Goal: Obtain resource: Download file/media

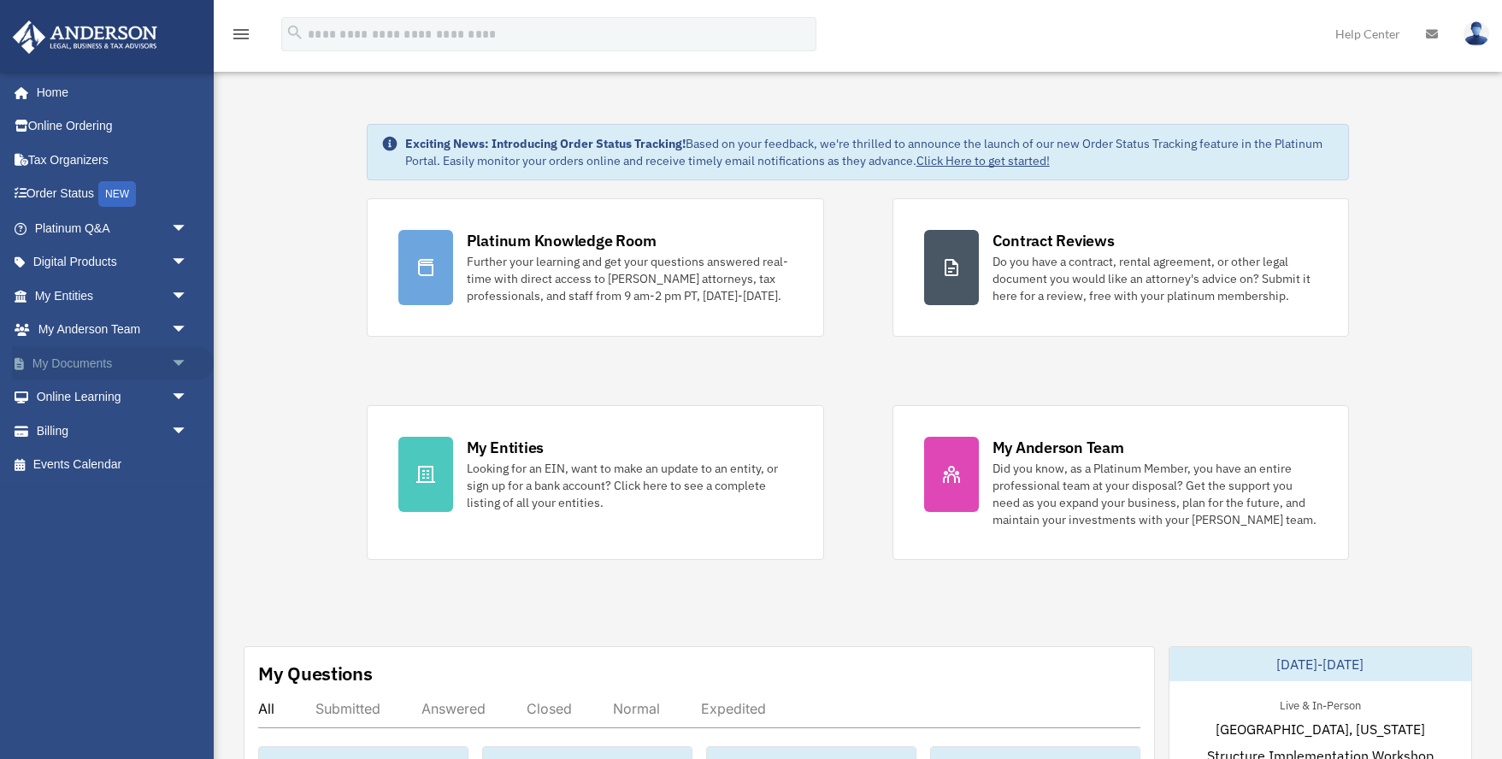
click at [108, 366] on link "My Documents arrow_drop_down" at bounding box center [113, 363] width 202 height 34
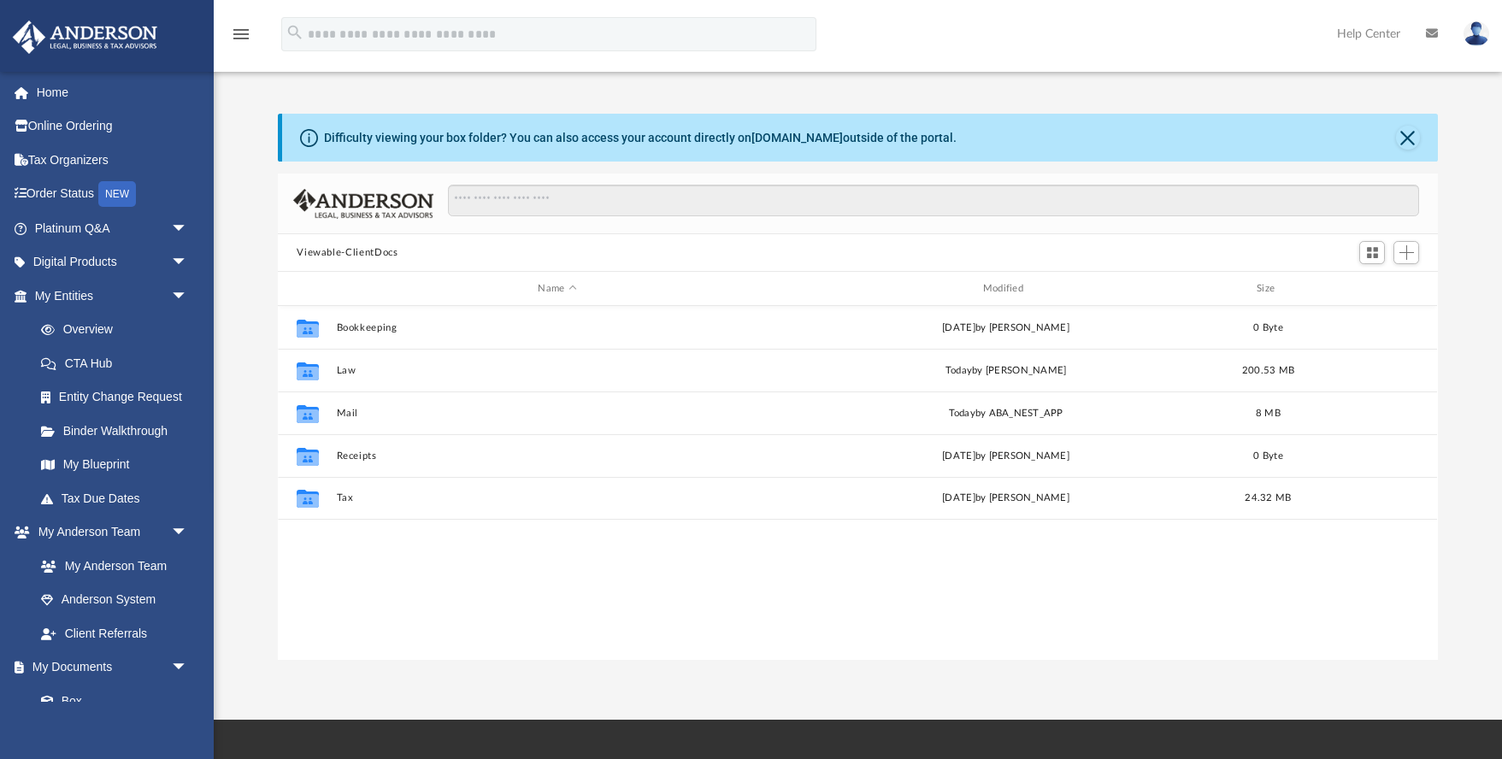
scroll to position [389, 1160]
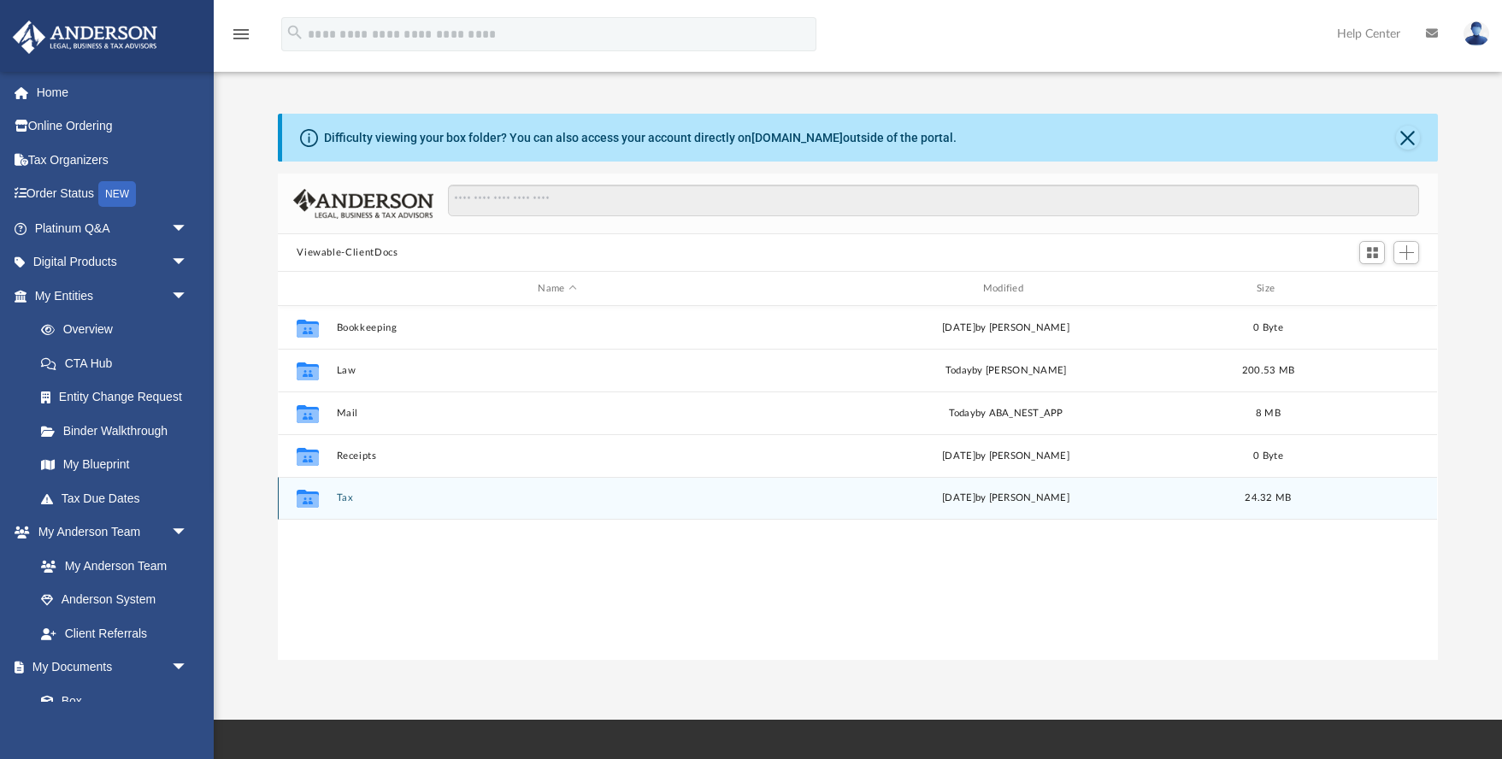
click at [351, 502] on button "Tax" at bounding box center [557, 497] width 441 height 11
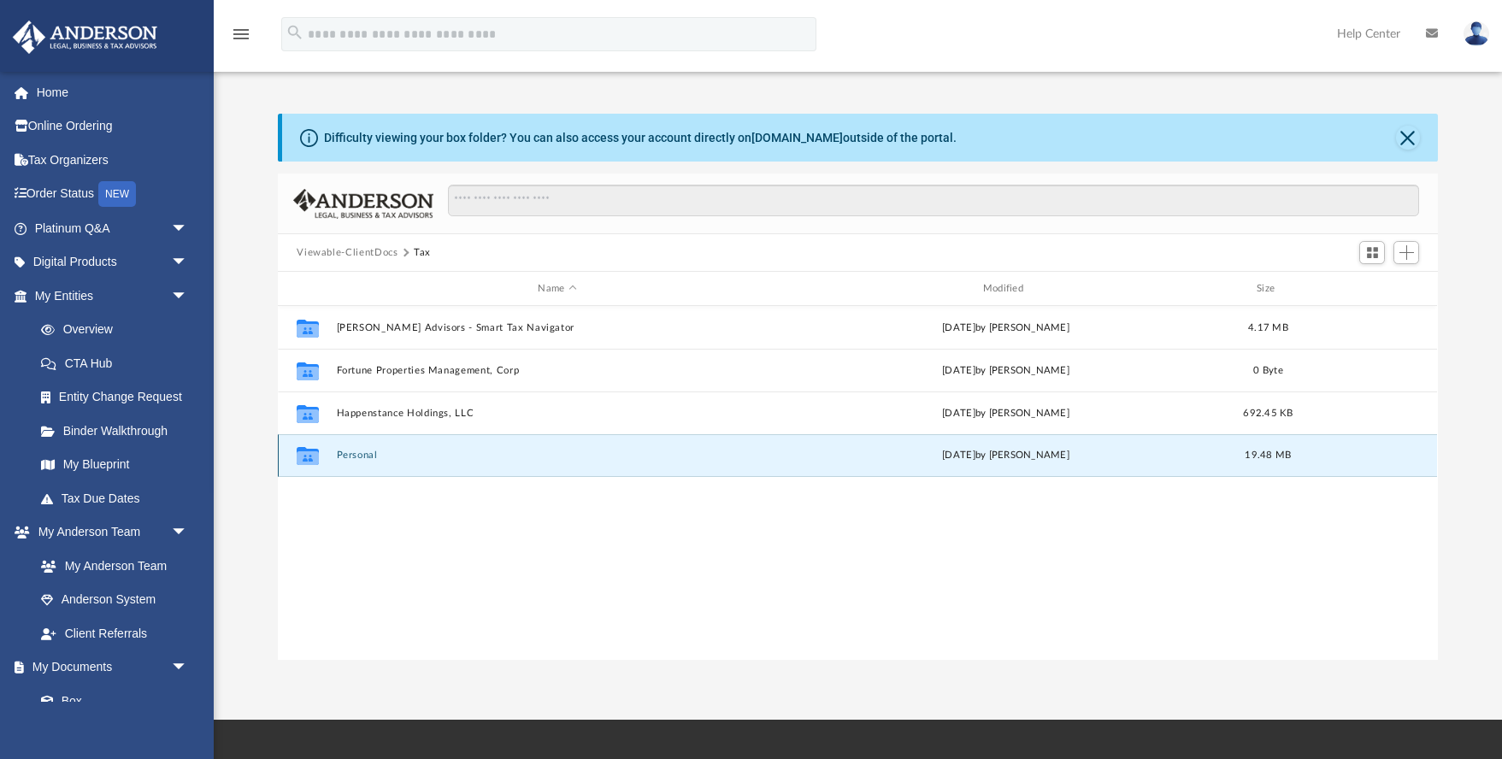
click at [353, 458] on button "Personal" at bounding box center [557, 455] width 441 height 11
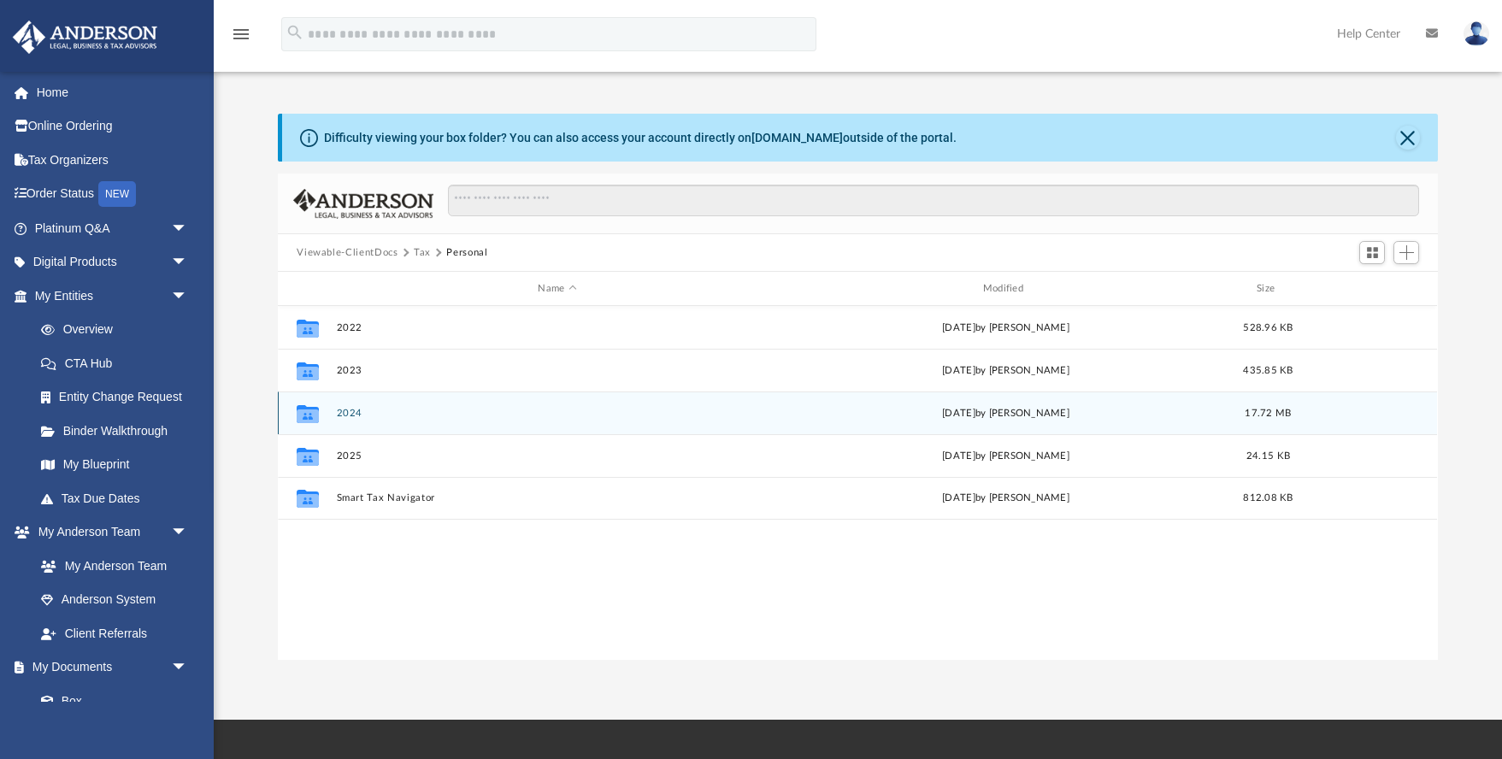
click at [350, 418] on button "2024" at bounding box center [557, 413] width 441 height 11
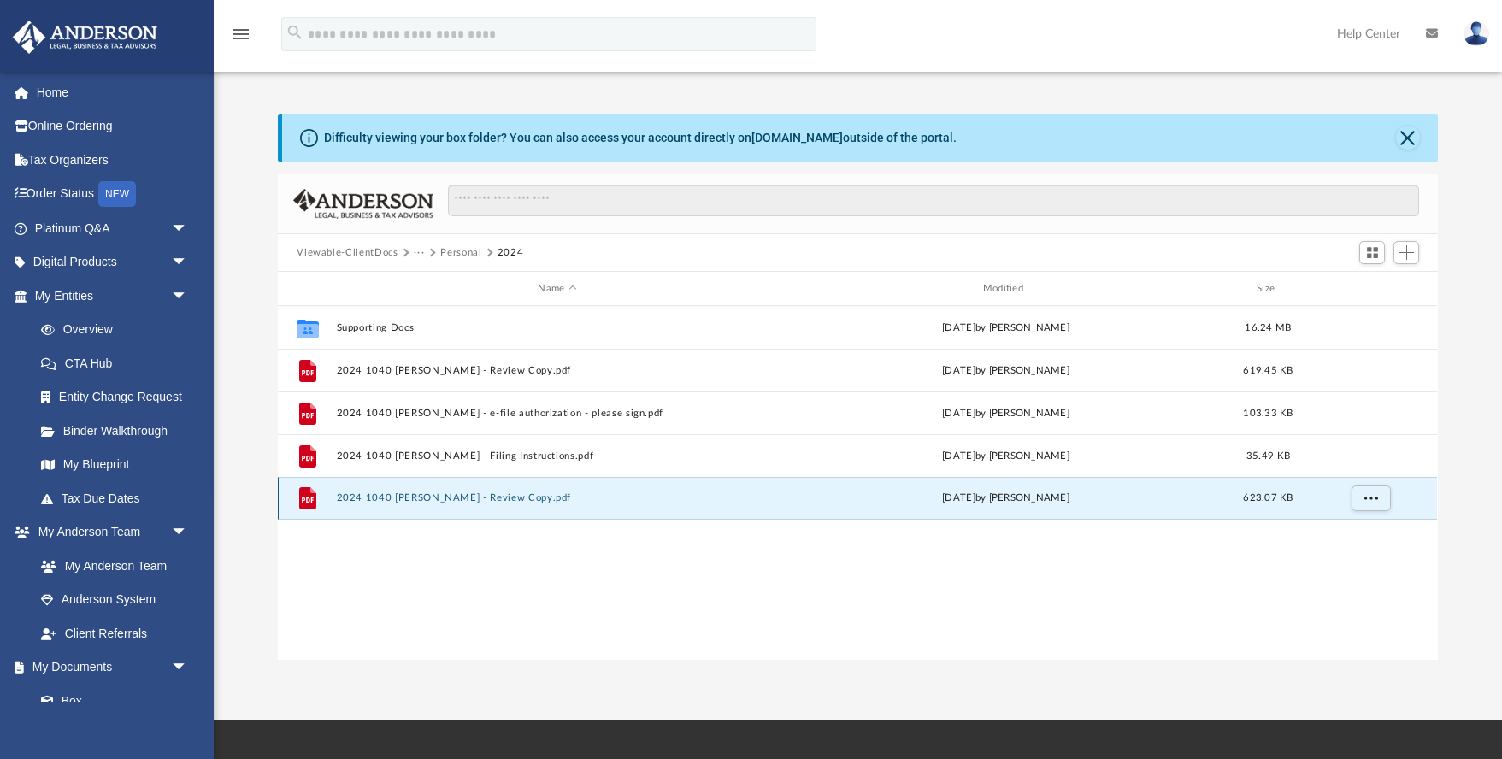
click at [401, 495] on button "2024 1040 Fortune, Danelle - Review Copy.pdf" at bounding box center [557, 497] width 441 height 11
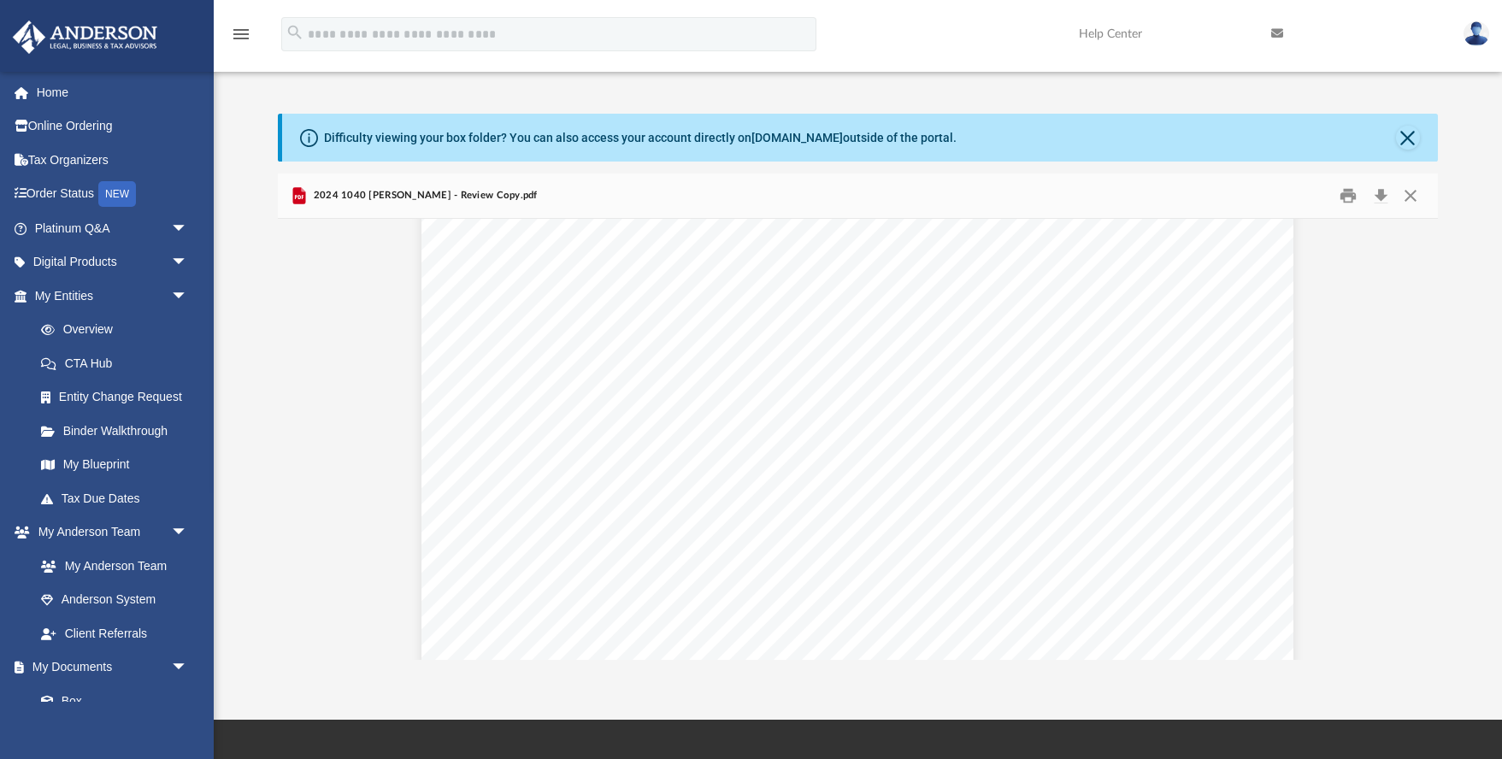
scroll to position [42768, 0]
